Goal: Find specific page/section: Find specific page/section

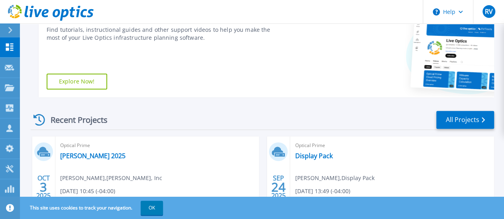
scroll to position [143, 0]
click at [465, 118] on link "All Projects" at bounding box center [465, 121] width 58 height 18
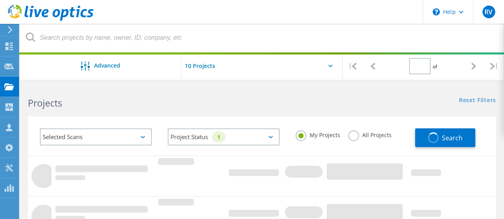
type input "1"
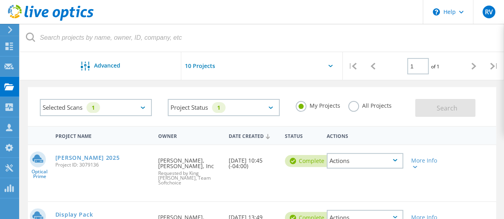
scroll to position [27, 0]
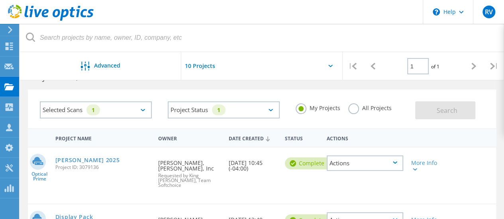
click at [358, 110] on label "All Projects" at bounding box center [369, 108] width 43 height 8
click at [0, 0] on input "All Projects" at bounding box center [0, 0] width 0 height 0
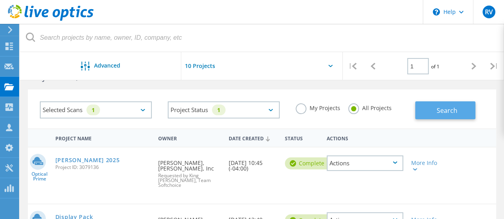
click at [449, 109] on span "Search" at bounding box center [447, 110] width 21 height 9
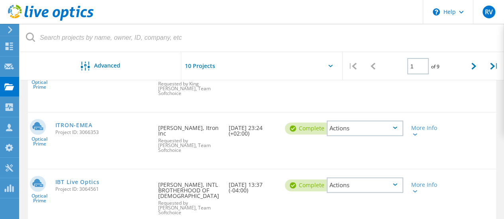
scroll to position [476, 0]
